Goal: Task Accomplishment & Management: Use online tool/utility

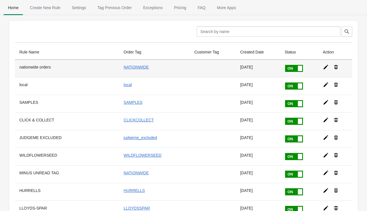
click at [149, 67] on td "NATIONWIDE" at bounding box center [154, 68] width 70 height 17
click at [324, 69] on icon at bounding box center [325, 67] width 5 height 5
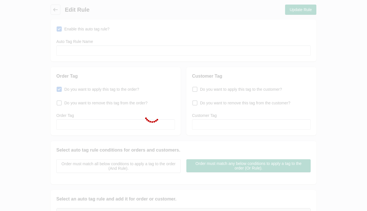
type input "nationwide orders"
checkbox input "true"
type input "NATIONWIDE"
select select "2"
select select "23"
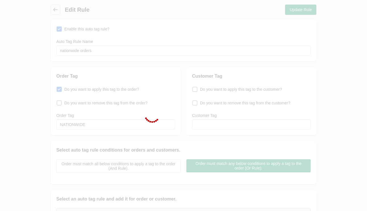
select select "2"
select select "5"
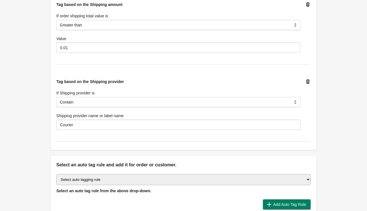
scroll to position [425, 0]
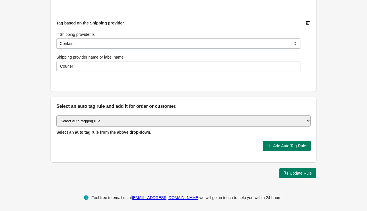
click at [306, 121] on select "Select auto tagging rule Tag by order amount Tag based on the order count (Volu…" at bounding box center [183, 120] width 254 height 11
select select "24"
click at [56, 115] on select "Select auto tagging rule Tag by order amount Tag based on the order count (Volu…" at bounding box center [183, 120] width 254 height 11
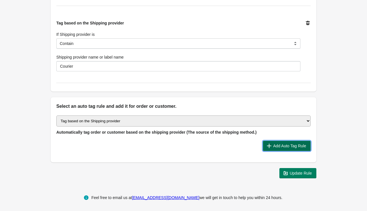
click at [280, 145] on span "Add Auto Tag Rule" at bounding box center [289, 146] width 33 height 5
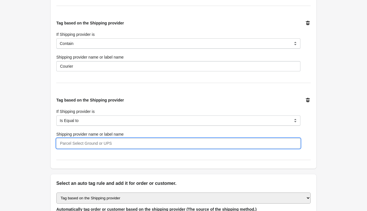
click at [118, 142] on input "Shipping provider name or label name" at bounding box center [178, 143] width 244 height 10
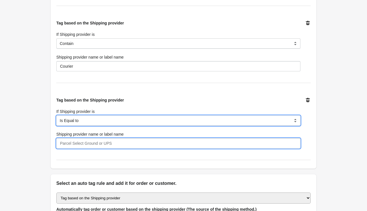
click at [67, 121] on select "Is Equal to Contain Is not Equal to Does not Contain" at bounding box center [178, 120] width 244 height 10
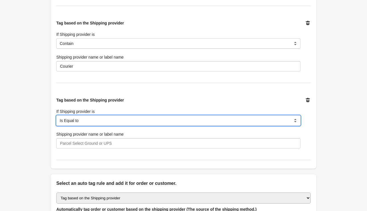
select select "5"
click at [56, 115] on select "Is Equal to Contain Is not Equal to Does not Contain" at bounding box center [178, 120] width 244 height 10
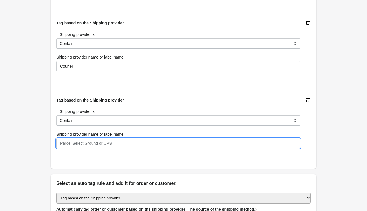
click at [78, 140] on input "Shipping provider name or label name" at bounding box center [178, 143] width 244 height 10
paste input "Palletised Delivery,"
type input "Palletised Delivery"
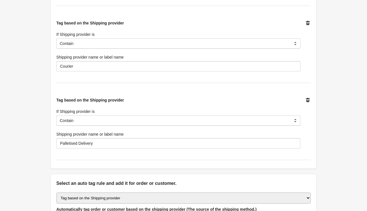
drag, startPoint x: 349, startPoint y: 137, endPoint x: 346, endPoint y: 136, distance: 3.2
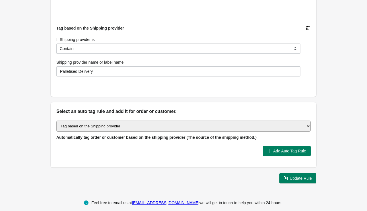
scroll to position [502, 0]
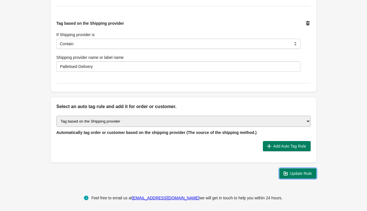
drag, startPoint x: 296, startPoint y: 175, endPoint x: 326, endPoint y: 175, distance: 29.6
click at [297, 175] on button "Update Rule" at bounding box center [297, 173] width 37 height 10
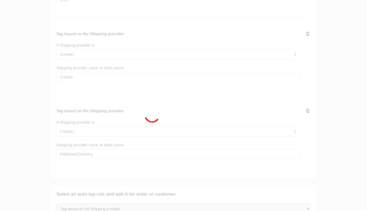
scroll to position [414, 0]
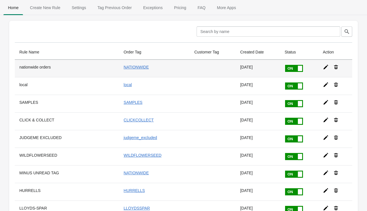
click at [328, 68] on icon at bounding box center [326, 67] width 6 height 6
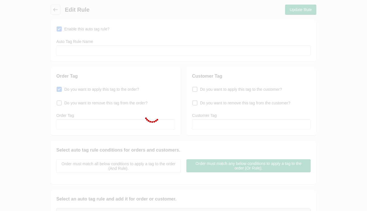
type input "nationwide orders"
checkbox input "true"
type input "NATIONWIDE"
select select "2"
select select "23"
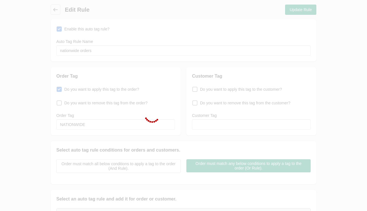
select select "2"
select select "5"
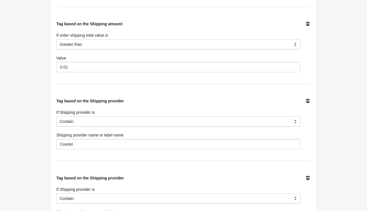
scroll to position [411, 0]
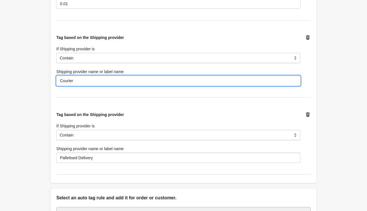
click at [86, 79] on input "Courier" at bounding box center [178, 81] width 244 height 10
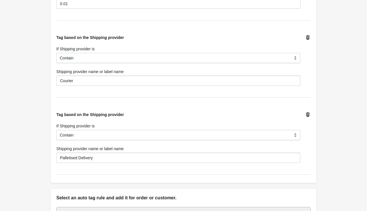
drag, startPoint x: 307, startPoint y: 113, endPoint x: 321, endPoint y: 115, distance: 13.6
click at [307, 113] on icon at bounding box center [308, 115] width 6 height 6
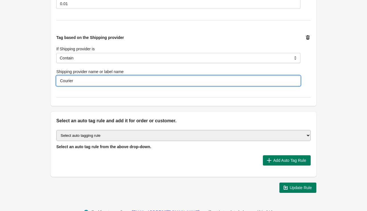
click at [89, 80] on input "Courier" at bounding box center [178, 81] width 244 height 10
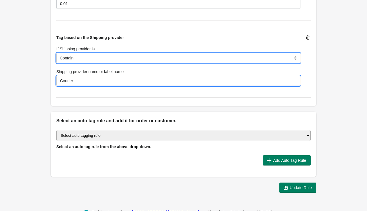
click at [106, 56] on select "Is Equal to Contain Is not Equal to Does not Contain" at bounding box center [178, 58] width 244 height 10
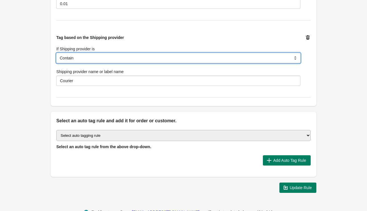
click at [56, 53] on select "Is Equal to Contain Is not Equal to Does not Contain" at bounding box center [178, 58] width 244 height 10
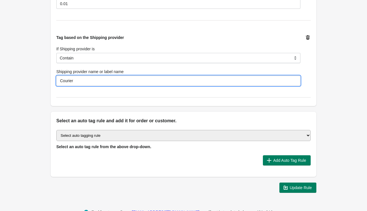
click at [86, 79] on input "Courier" at bounding box center [178, 81] width 244 height 10
click at [87, 79] on input "Courier" at bounding box center [178, 81] width 244 height 10
click at [195, 115] on div "Select an auto tag rule and add it for order or customer." at bounding box center [183, 118] width 265 height 13
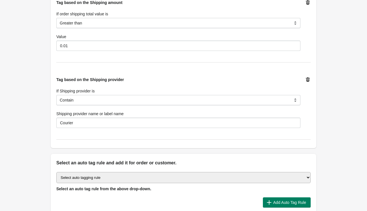
scroll to position [425, 0]
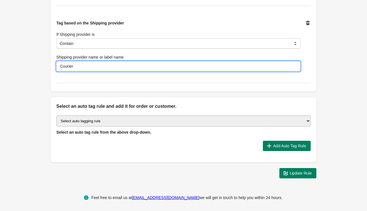
click at [92, 66] on input "Courier" at bounding box center [178, 66] width 244 height 10
click at [61, 64] on input "Courier" at bounding box center [178, 66] width 244 height 10
paste input "Palletised Delivery,"
type input "Palletised Delivery, Courier"
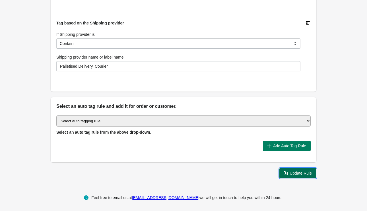
click at [294, 171] on span "Update Rule" at bounding box center [300, 173] width 22 height 5
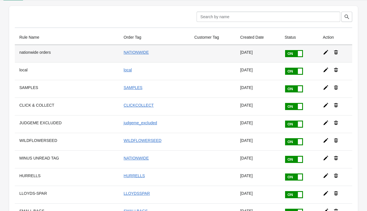
scroll to position [15, 0]
click at [326, 51] on icon at bounding box center [325, 52] width 5 height 5
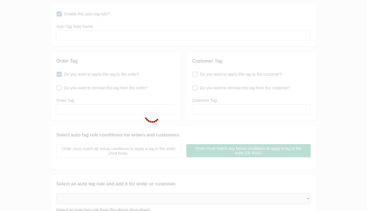
type input "nationwide orders"
checkbox input "true"
type input "NATIONWIDE"
select select "2"
select select "23"
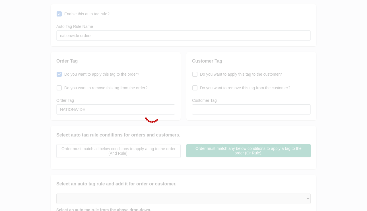
select select "2"
select select "5"
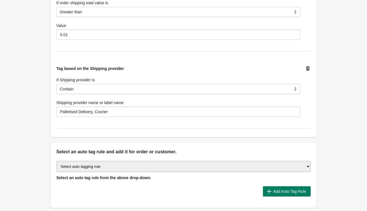
scroll to position [405, 0]
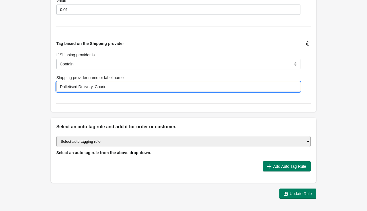
drag, startPoint x: 86, startPoint y: 85, endPoint x: 30, endPoint y: 78, distance: 56.7
type input "Courier"
click at [302, 194] on span "Update Rule" at bounding box center [300, 193] width 22 height 5
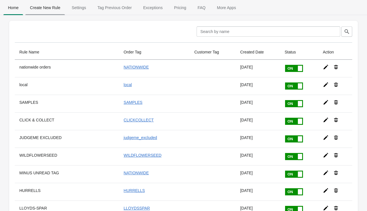
click at [36, 10] on span "Create New Rule" at bounding box center [45, 8] width 40 height 10
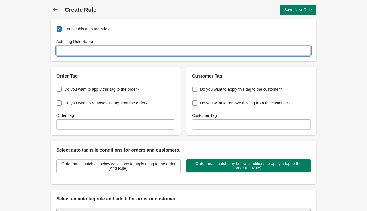
click at [88, 49] on input "Auto Tag Rule Name" at bounding box center [183, 50] width 254 height 10
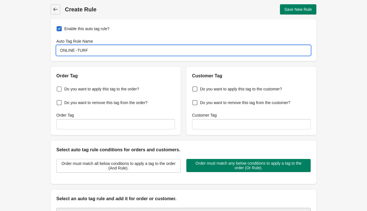
type input "ONLINE -TURF"
click at [82, 87] on span "Do you want to apply this tag to the order?" at bounding box center [101, 89] width 75 height 6
click at [58, 87] on input "Do you want to apply this tag to the order?" at bounding box center [58, 87] width 0 height 0
checkbox input "true"
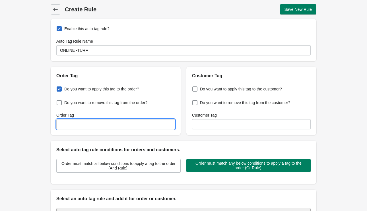
click at [82, 125] on input "Order Tag" at bounding box center [115, 124] width 119 height 10
type input "NATIONWIDE"
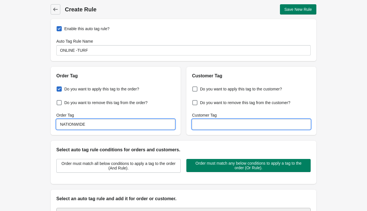
click at [281, 129] on input "Customer Tag" at bounding box center [251, 124] width 119 height 10
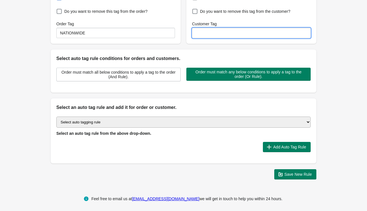
scroll to position [93, 0]
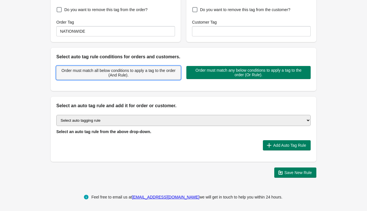
click at [150, 70] on span "Order must match all below conditions to apply a tag to the order (And Rule)." at bounding box center [118, 72] width 115 height 9
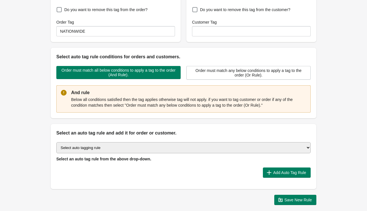
click at [153, 148] on select "Select auto tagging rule Tag by order amount Tag based on the order count (Volu…" at bounding box center [183, 147] width 254 height 11
select select "24"
click at [56, 142] on select "Select auto tagging rule Tag by order amount Tag based on the order count (Volu…" at bounding box center [183, 147] width 254 height 11
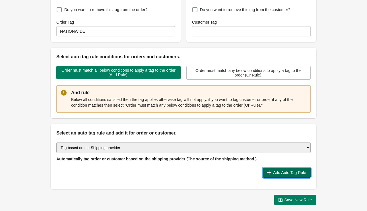
click at [305, 174] on span "Add Auto Tag Rule" at bounding box center [286, 173] width 39 height 6
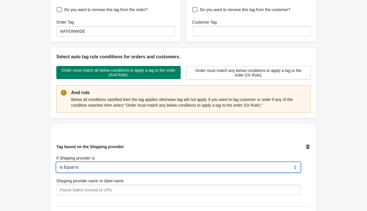
click at [83, 170] on select "Is Equal to Contain Is not Equal to Does not Contain" at bounding box center [178, 167] width 244 height 10
select select "5"
click at [56, 162] on select "Is Equal to Contain Is not Equal to Does not Contain" at bounding box center [178, 167] width 244 height 10
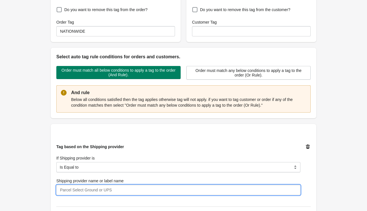
drag, startPoint x: 76, startPoint y: 188, endPoint x: 80, endPoint y: 188, distance: 4.0
click at [78, 188] on input "Shipping provider name or label name" at bounding box center [178, 190] width 244 height 10
paste input "Turf Palletised Delivery"
paste input
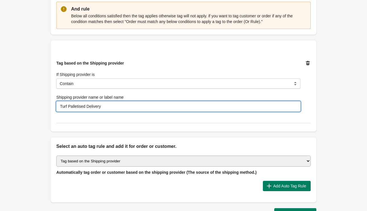
scroll to position [200, 0]
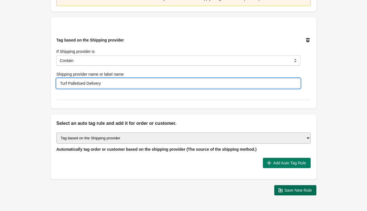
type input "Turf Palletised Delivery"
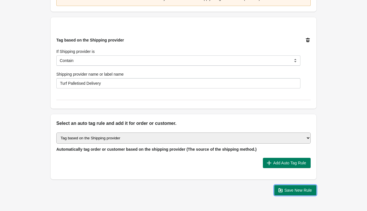
click at [298, 191] on span "Save New Rule" at bounding box center [298, 190] width 28 height 5
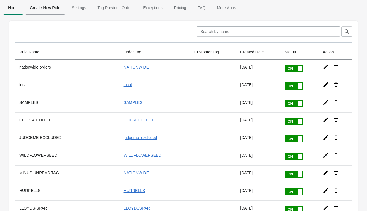
click at [45, 9] on span "Create New Rule" at bounding box center [45, 8] width 40 height 10
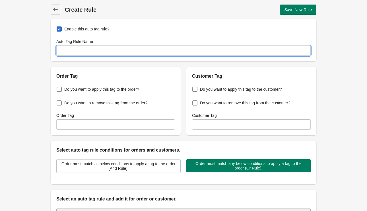
click at [69, 50] on input "Auto Tag Rule Name" at bounding box center [183, 50] width 254 height 10
type input "ONLINE TURF - 2"
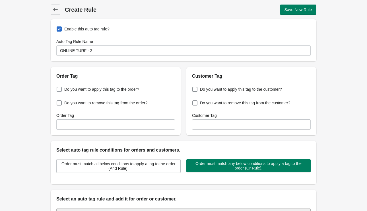
click at [65, 85] on label "Do you want to apply this tag to the order?" at bounding box center [97, 89] width 83 height 8
click at [58, 88] on input "Do you want to apply this tag to the order?" at bounding box center [58, 88] width 0 height 0
checkbox input "true"
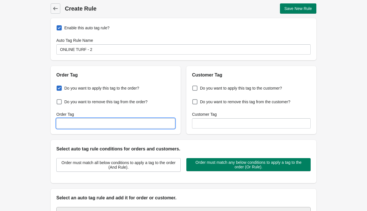
click at [84, 124] on input "Order Tag" at bounding box center [115, 123] width 119 height 10
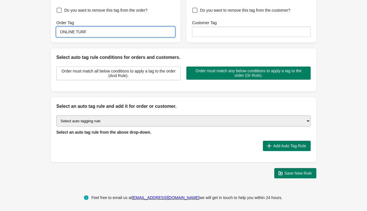
scroll to position [93, 0]
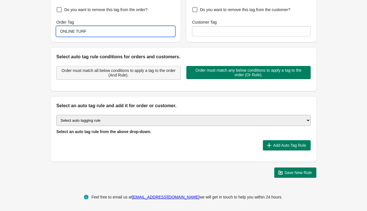
type input "ONLINE TURF"
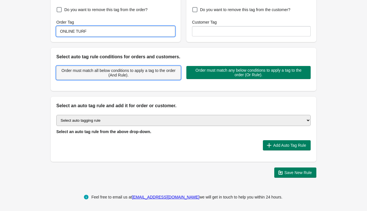
click at [132, 74] on span "Order must match all below conditions to apply a tag to the order (And Rule)." at bounding box center [118, 72] width 115 height 9
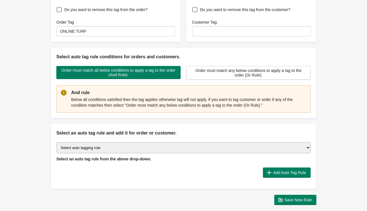
click at [120, 147] on select "Select auto tagging rule Tag by order amount Tag based on the order count (Volu…" at bounding box center [183, 147] width 254 height 11
select select "24"
click at [56, 142] on select "Select auto tagging rule Tag by order amount Tag based on the order count (Volu…" at bounding box center [183, 147] width 254 height 11
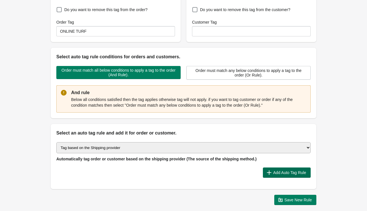
click at [288, 172] on span "Add Auto Tag Rule" at bounding box center [289, 172] width 33 height 5
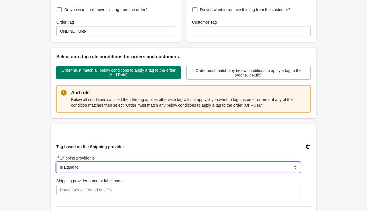
click at [111, 169] on select "Is Equal to Contain Is not Equal to Does not Contain" at bounding box center [178, 167] width 244 height 10
select select "5"
click at [56, 162] on select "Is Equal to Contain Is not Equal to Does not Contain" at bounding box center [178, 167] width 244 height 10
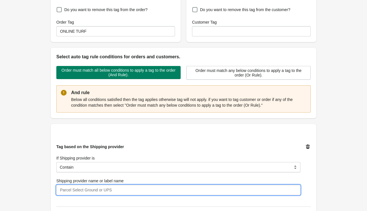
click at [110, 187] on input "Shipping provider name or label name" at bounding box center [178, 190] width 244 height 10
paste input "Turf Palletised Delivery"
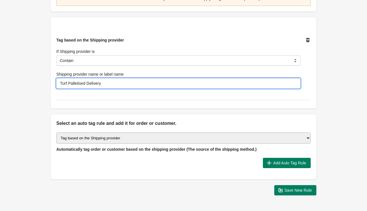
scroll to position [200, 0]
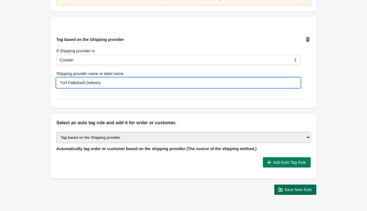
type input "Turf Palletised Delivery"
click at [304, 188] on span "Save New Rule" at bounding box center [298, 189] width 28 height 5
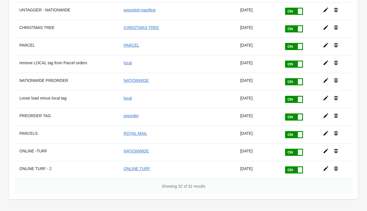
scroll to position [458, 0]
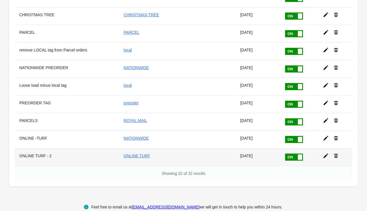
click at [324, 153] on icon at bounding box center [326, 156] width 6 height 6
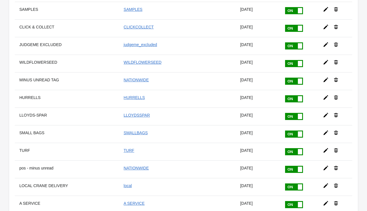
select select "5"
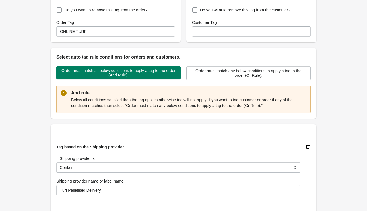
scroll to position [217, 0]
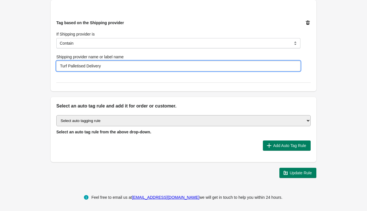
click at [60, 63] on input "Turf Palletised Delivery" at bounding box center [178, 66] width 244 height 10
type input "Next Day Turf Palletised Delivery"
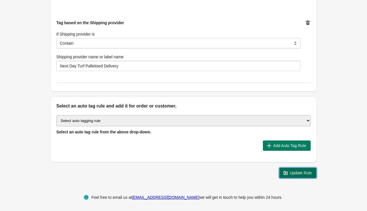
click at [296, 176] on button "Update Rule" at bounding box center [297, 173] width 37 height 10
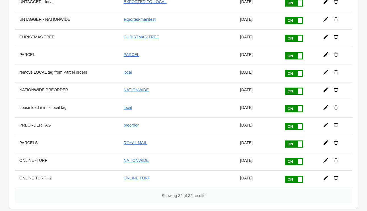
scroll to position [437, 0]
